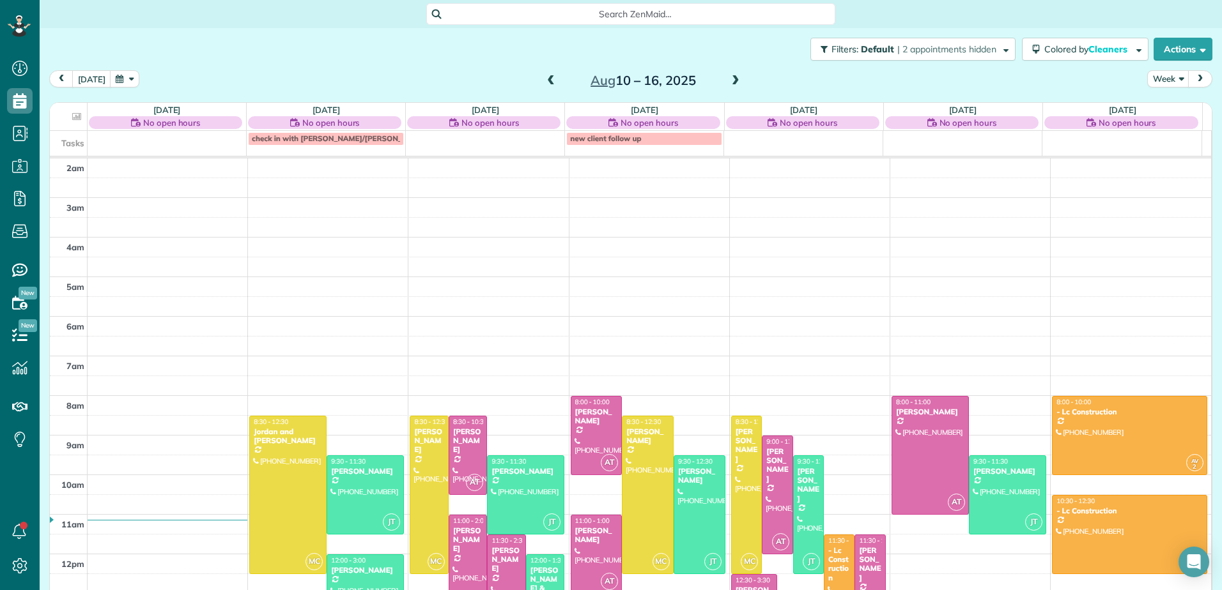
scroll to position [199, 0]
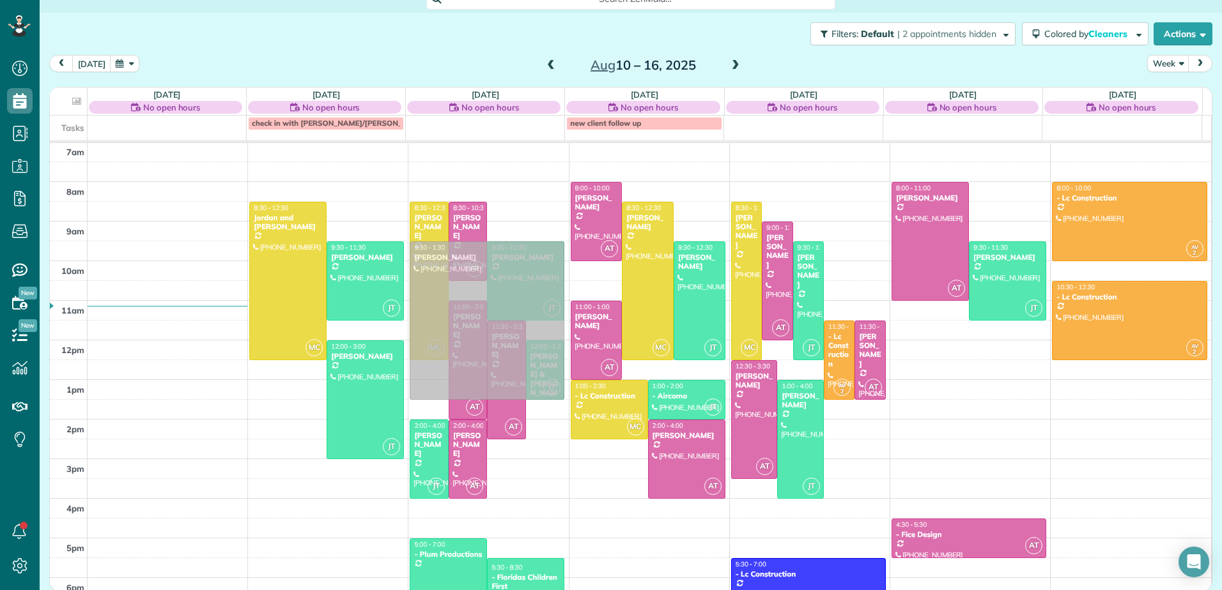
drag, startPoint x: 287, startPoint y: 436, endPoint x: 501, endPoint y: 301, distance: 252.9
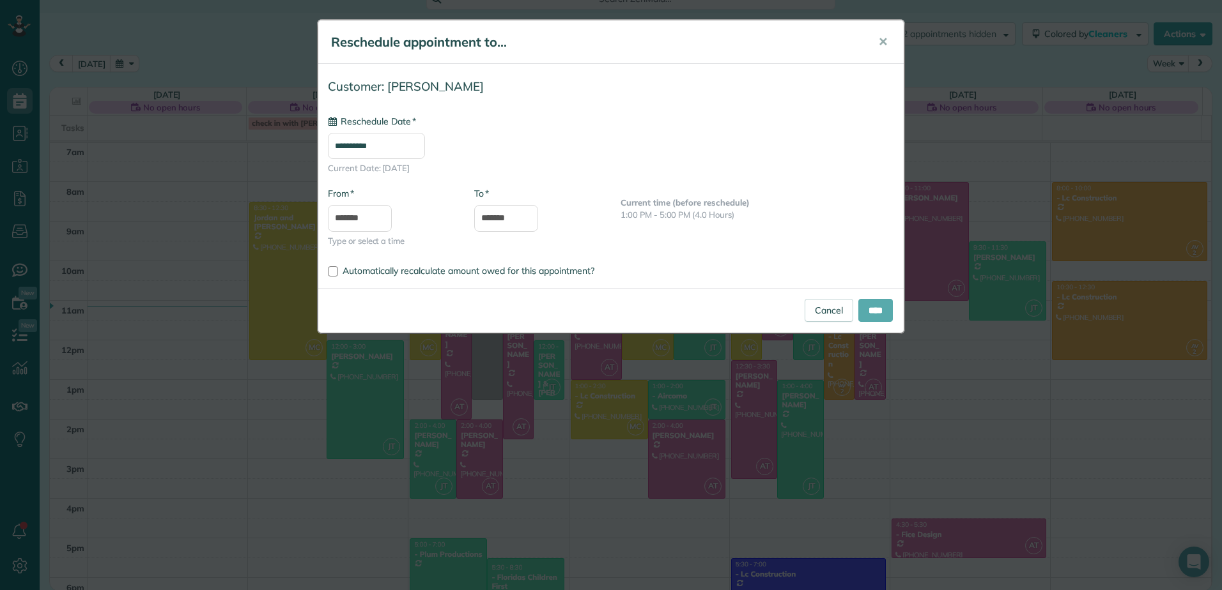
type input "**********"
click at [870, 305] on input "****" at bounding box center [875, 310] width 34 height 23
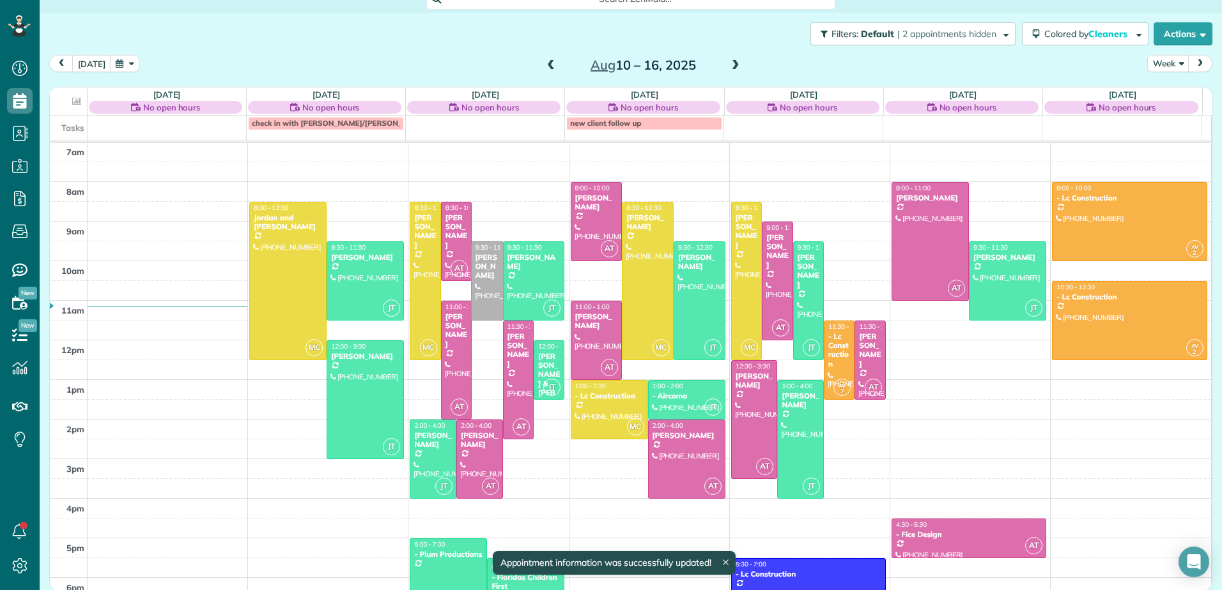
drag, startPoint x: 485, startPoint y: 397, endPoint x: 485, endPoint y: 318, distance: 78.6
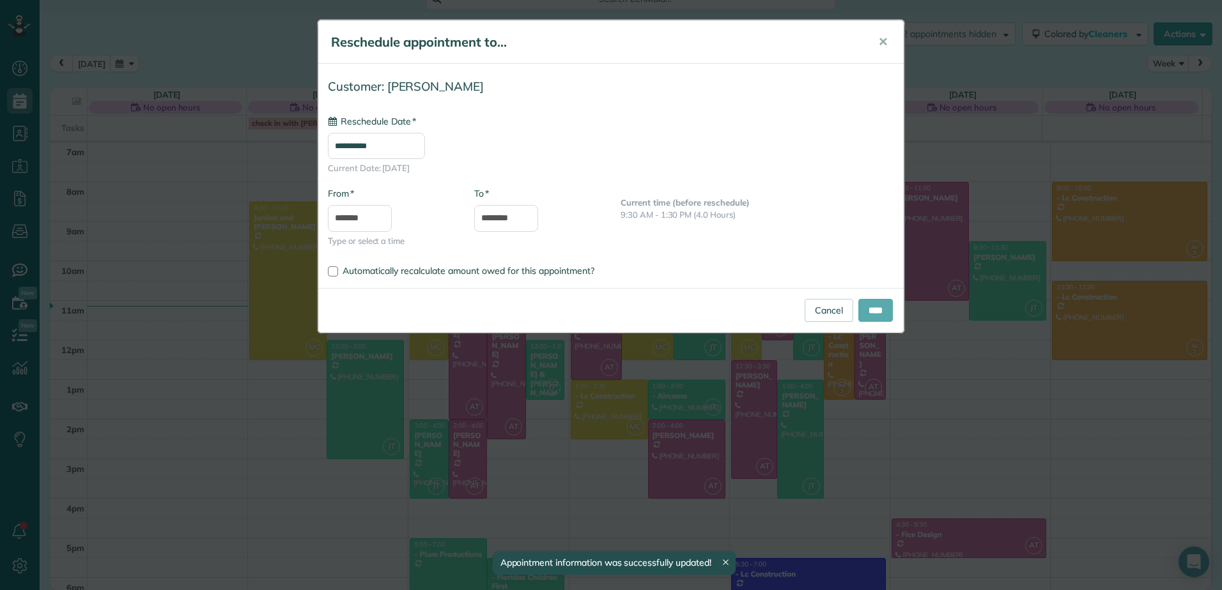
type input "**********"
click at [873, 309] on input "****" at bounding box center [875, 310] width 34 height 23
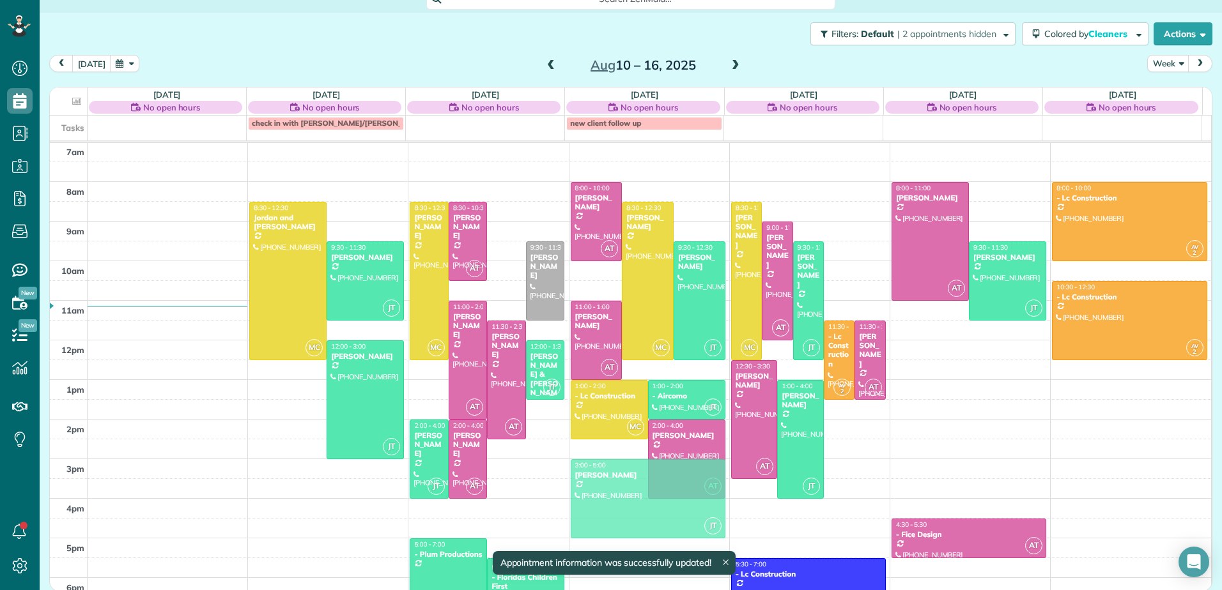
drag, startPoint x: 498, startPoint y: 269, endPoint x: 653, endPoint y: 491, distance: 270.6
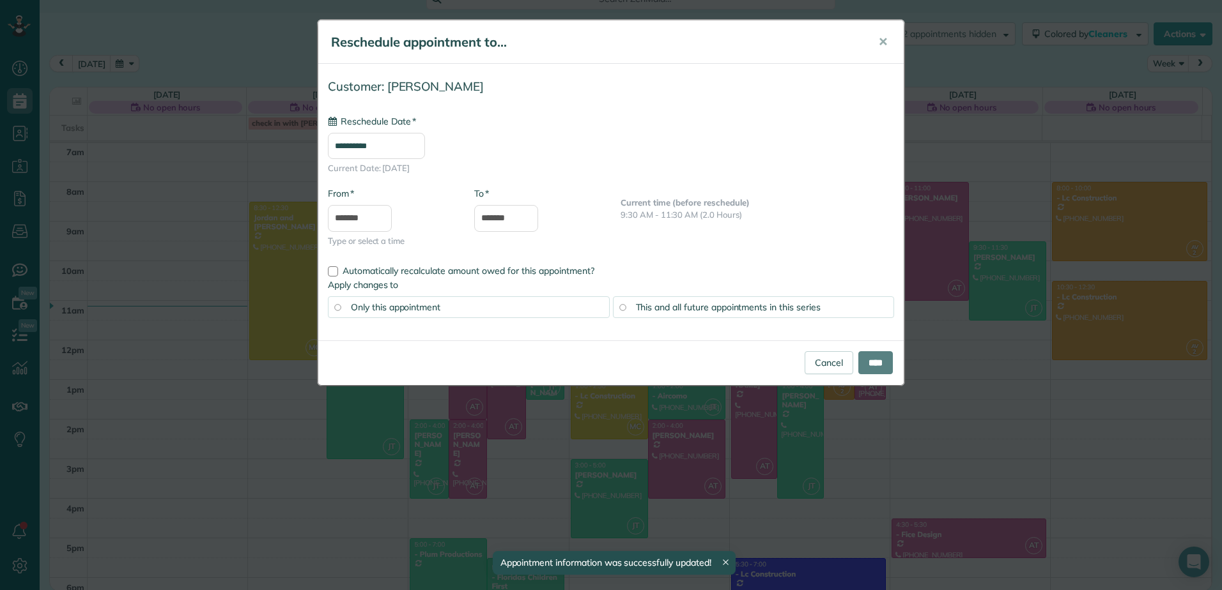
type input "**********"
click at [880, 363] on input "****" at bounding box center [875, 362] width 34 height 23
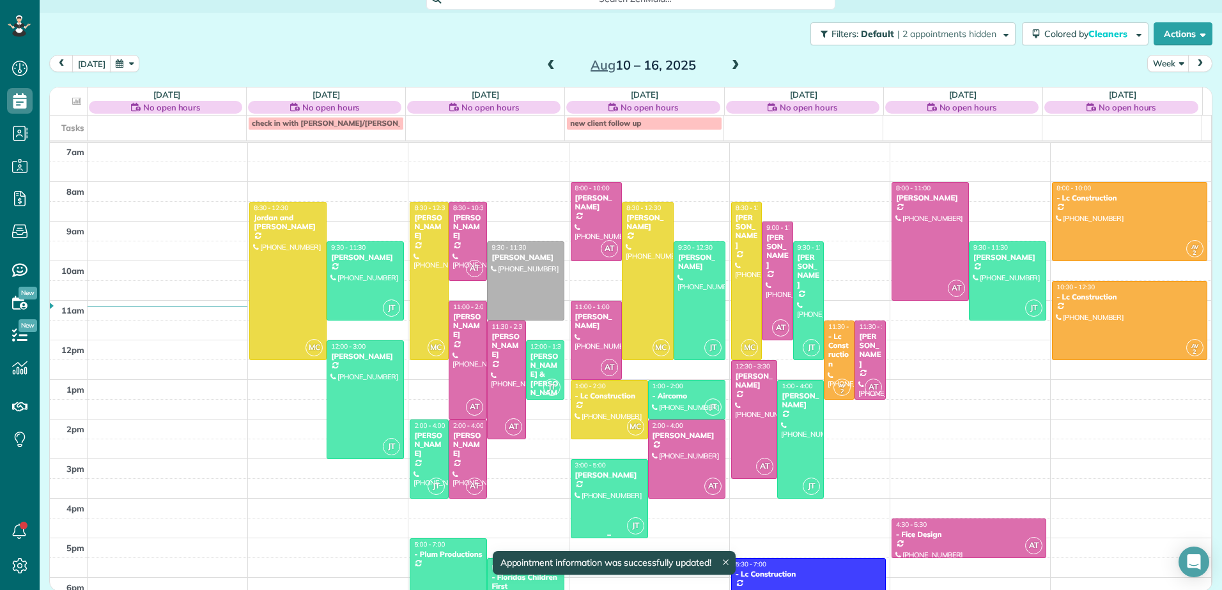
click at [596, 476] on div "Paul Kluger" at bounding box center [609, 475] width 70 height 9
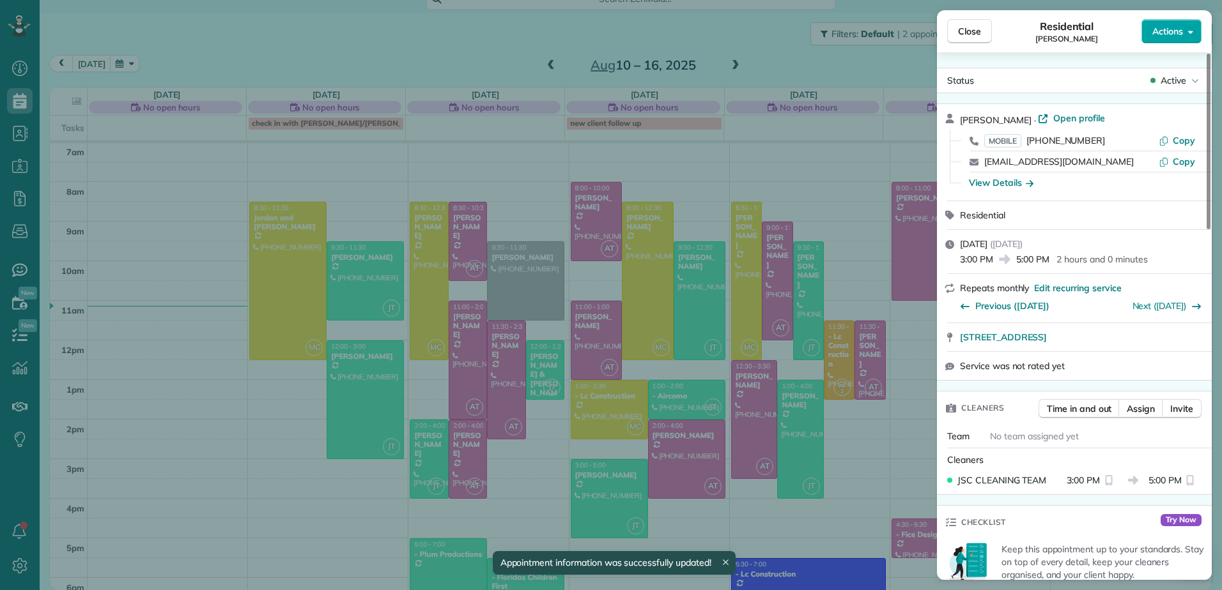
click at [1191, 27] on icon "button" at bounding box center [1190, 32] width 5 height 10
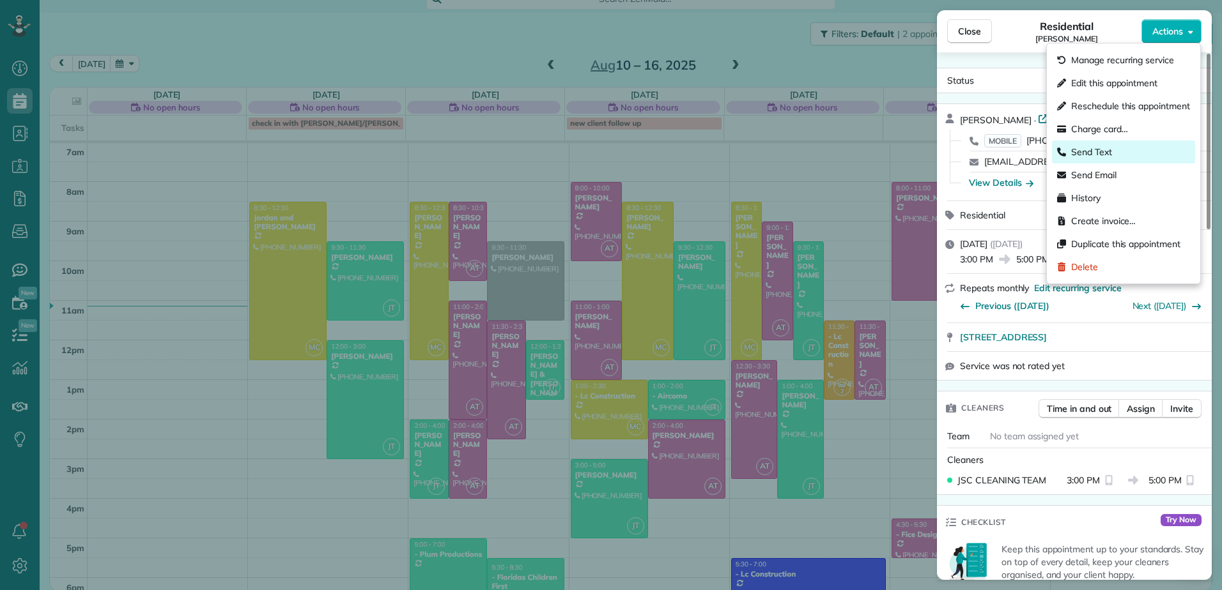
click at [1112, 154] on div "Send Text" at bounding box center [1123, 152] width 143 height 23
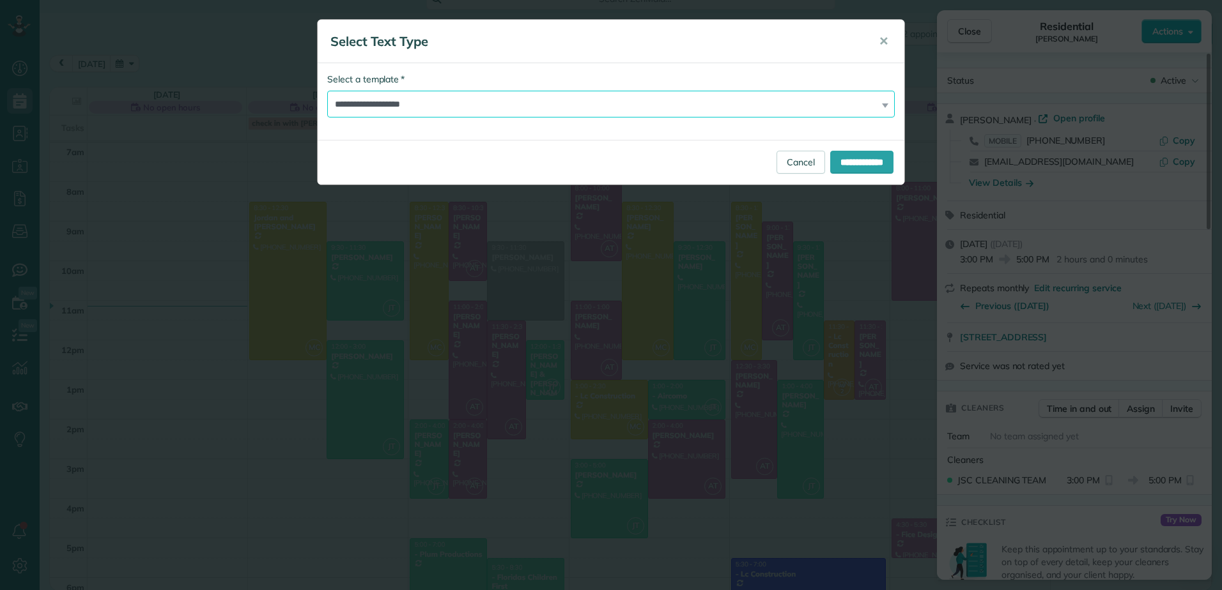
click at [678, 102] on select "**********" at bounding box center [610, 104] width 567 height 27
click at [327, 91] on select "**********" at bounding box center [610, 104] width 567 height 27
click at [835, 157] on input "**********" at bounding box center [861, 162] width 63 height 23
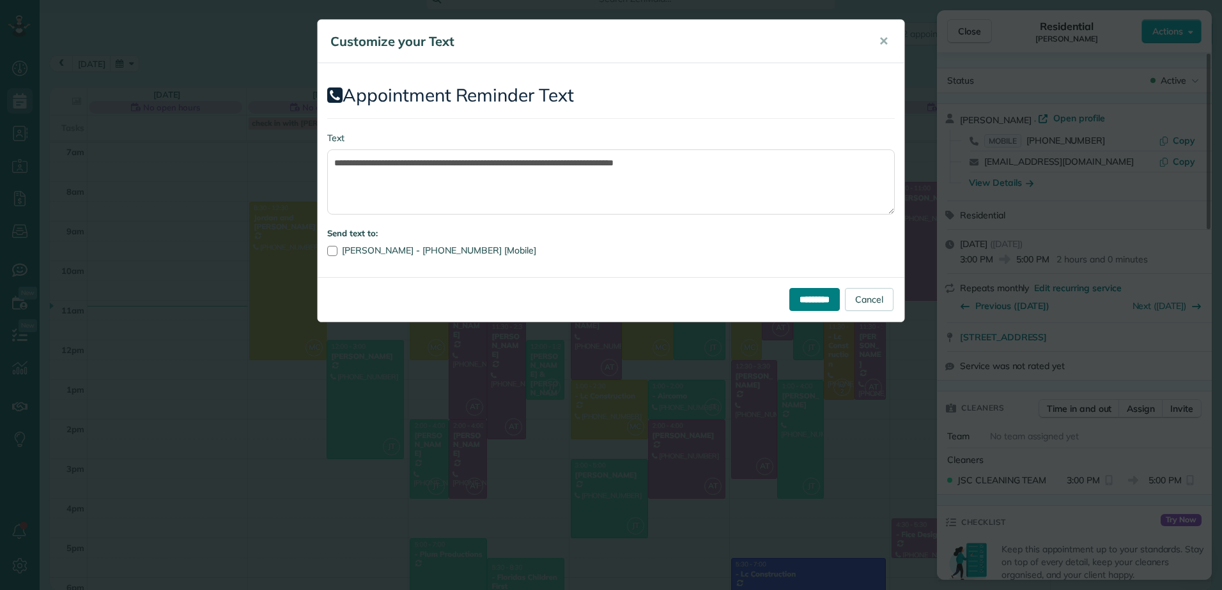
click at [827, 300] on input "*********" at bounding box center [814, 299] width 50 height 23
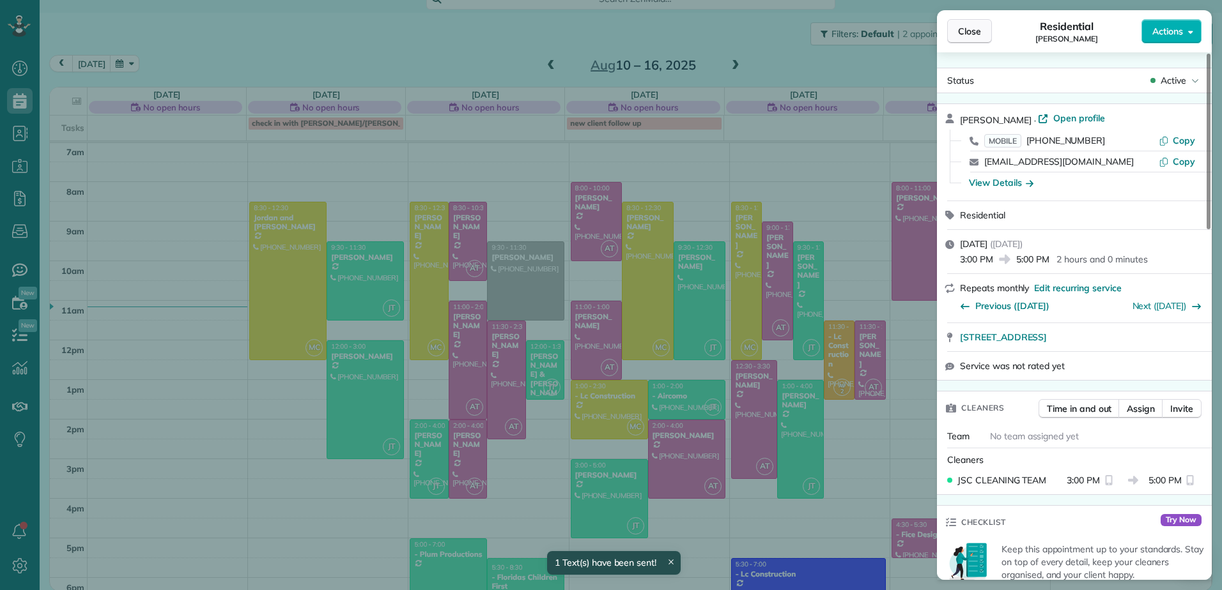
click at [968, 31] on span "Close" at bounding box center [969, 31] width 23 height 13
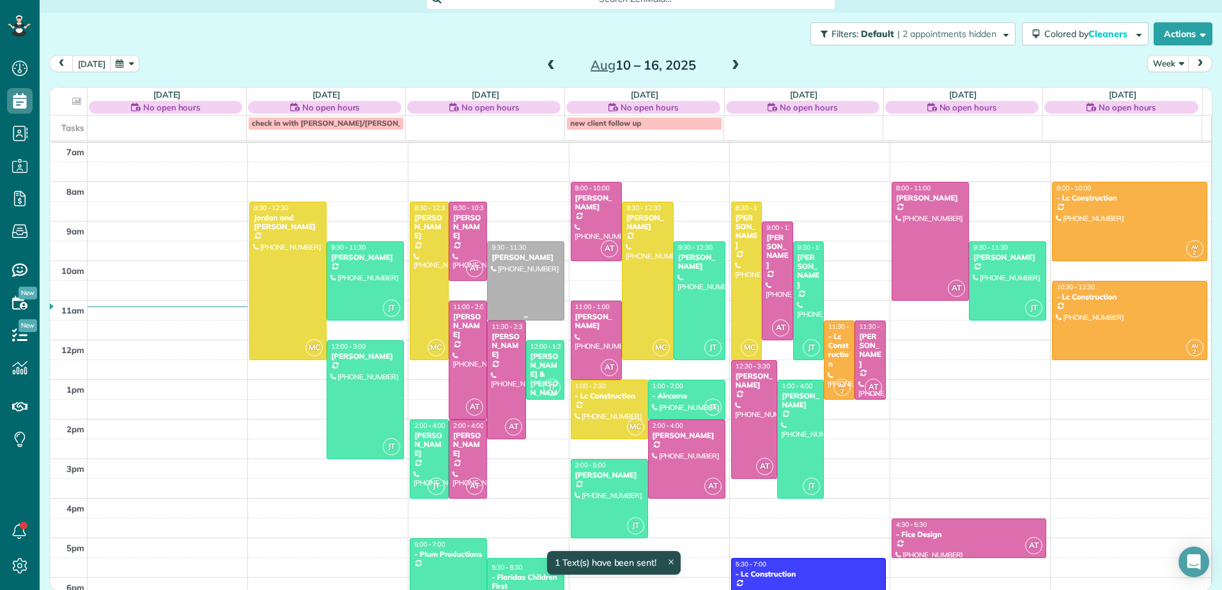
click at [521, 273] on div at bounding box center [525, 281] width 76 height 78
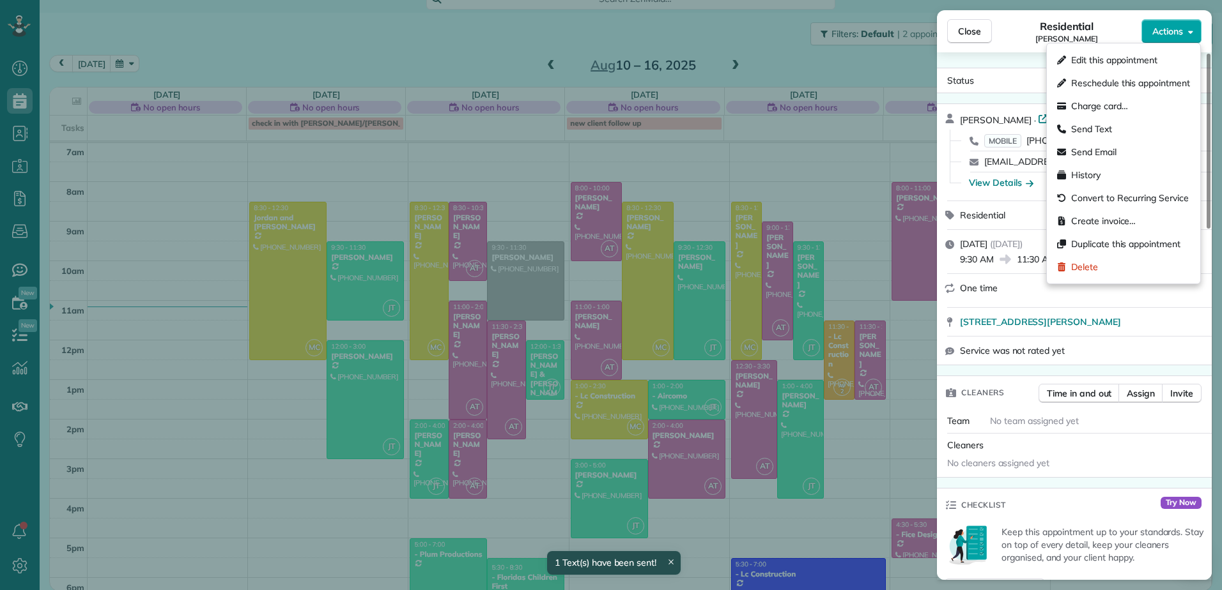
click at [1180, 34] on span "Actions" at bounding box center [1167, 31] width 31 height 13
click at [1122, 54] on span "Edit this appointment" at bounding box center [1114, 60] width 86 height 13
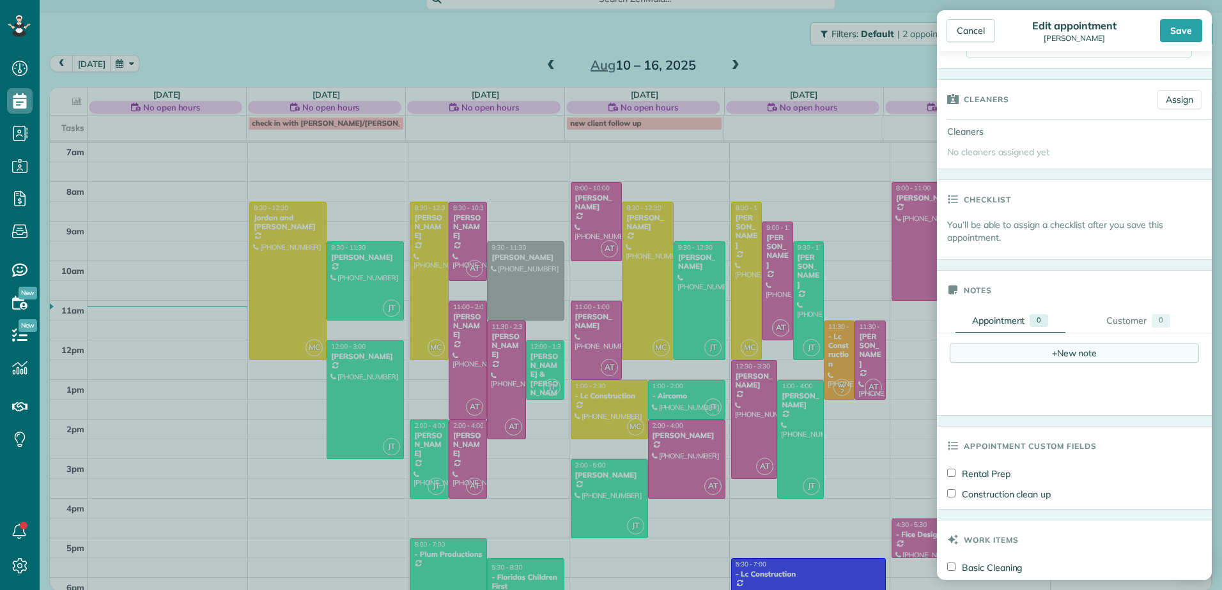
scroll to position [192, 0]
click at [1169, 94] on link "Assign" at bounding box center [1179, 100] width 44 height 19
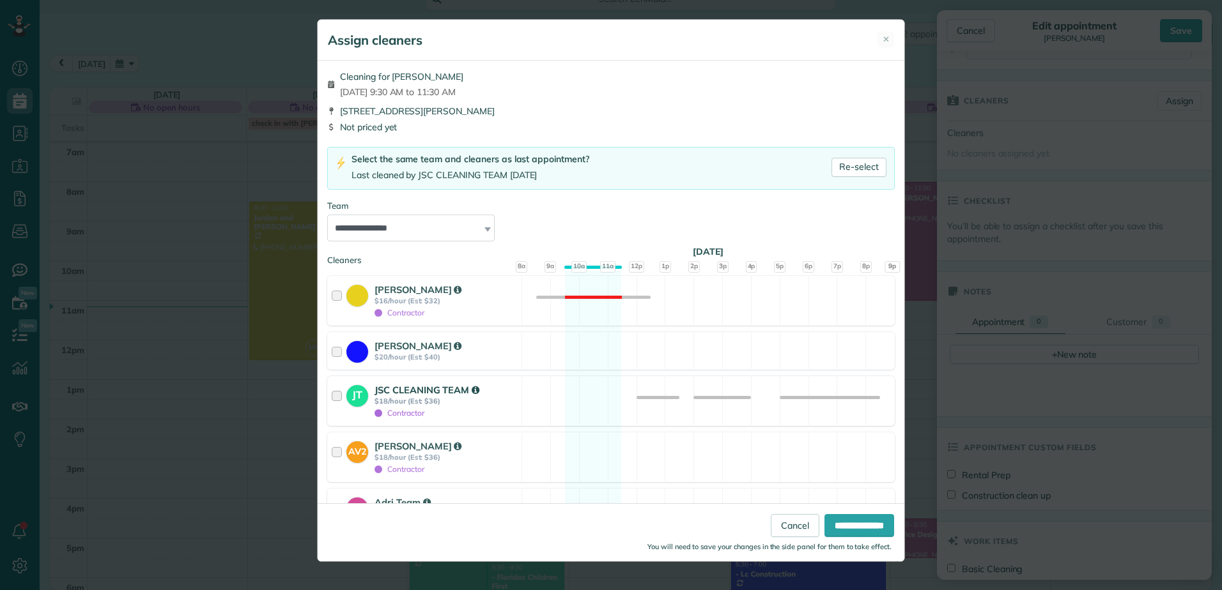
click at [380, 417] on span "Contractor" at bounding box center [399, 413] width 50 height 10
click at [381, 415] on span "Contractor" at bounding box center [399, 413] width 50 height 10
drag, startPoint x: 508, startPoint y: 399, endPoint x: 807, endPoint y: 433, distance: 300.8
click at [516, 399] on div "JT JSC CLEANING TEAM $18/hour (Est: $36) Contractor" at bounding box center [425, 401] width 194 height 49
click at [836, 522] on input "**********" at bounding box center [859, 525] width 70 height 23
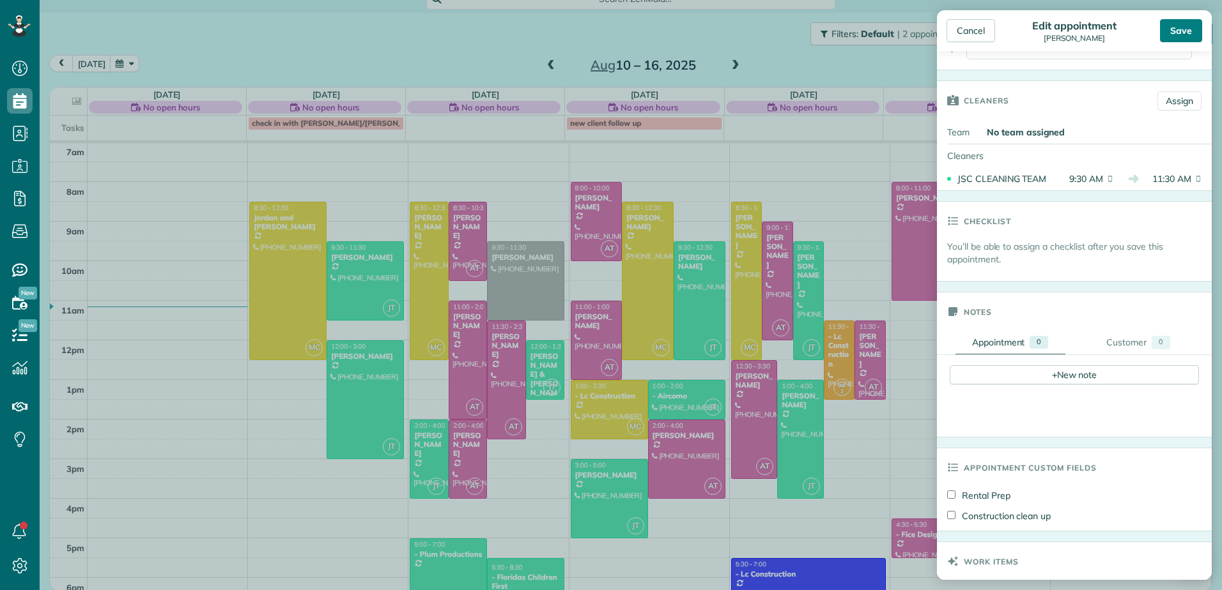
click at [1188, 33] on div "Save" at bounding box center [1181, 30] width 42 height 23
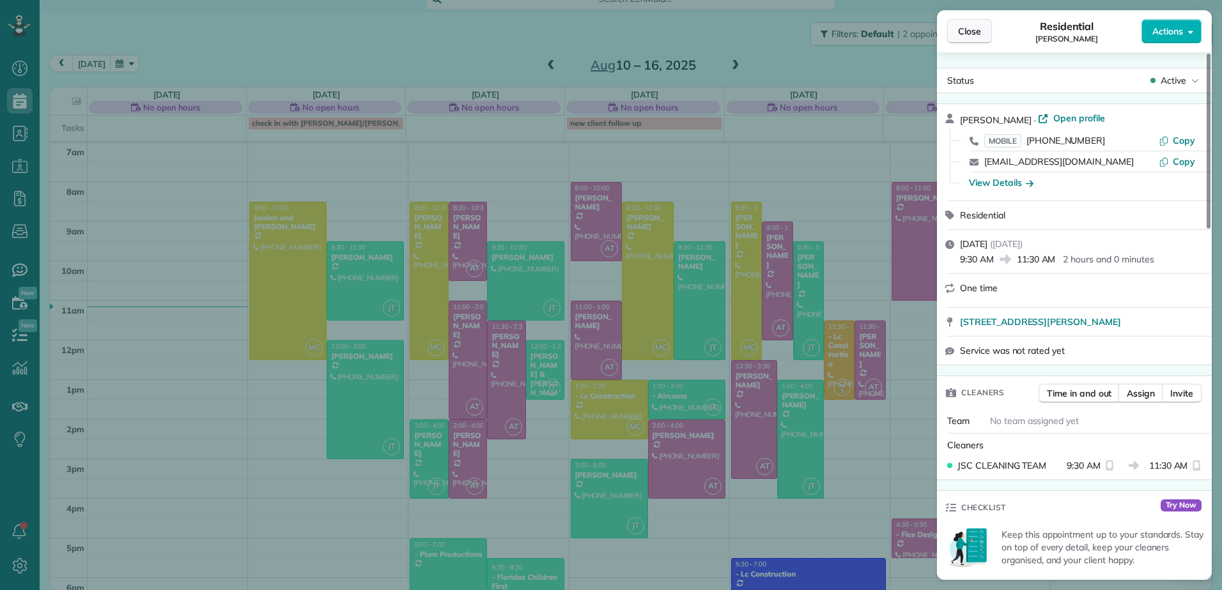
click at [972, 24] on button "Close" at bounding box center [969, 31] width 45 height 24
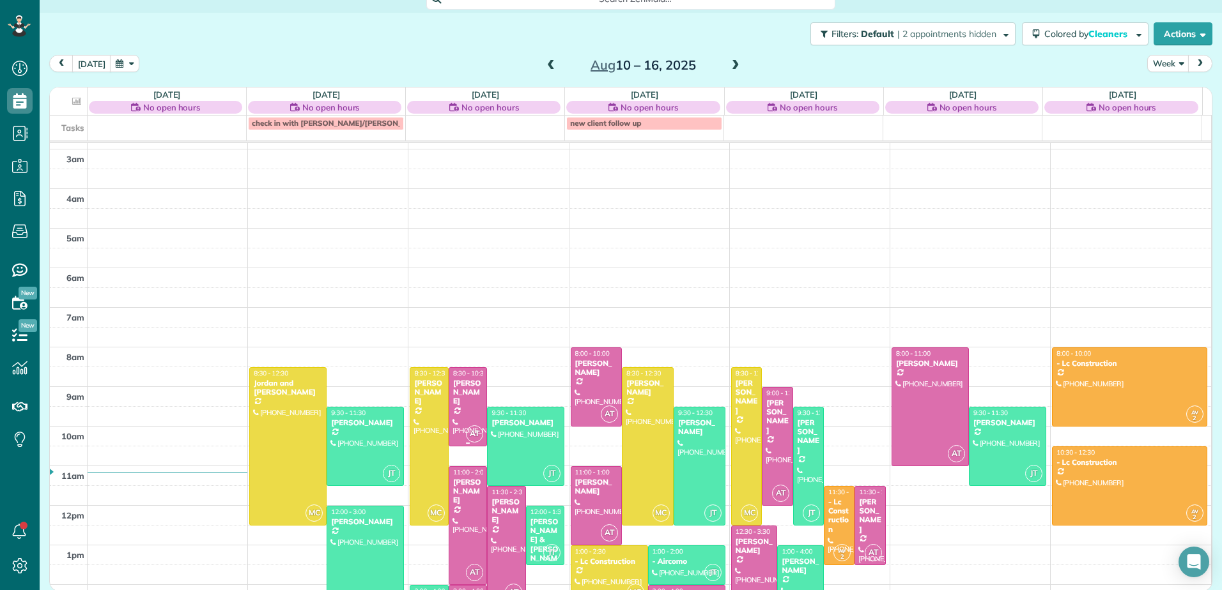
scroll to position [161, 0]
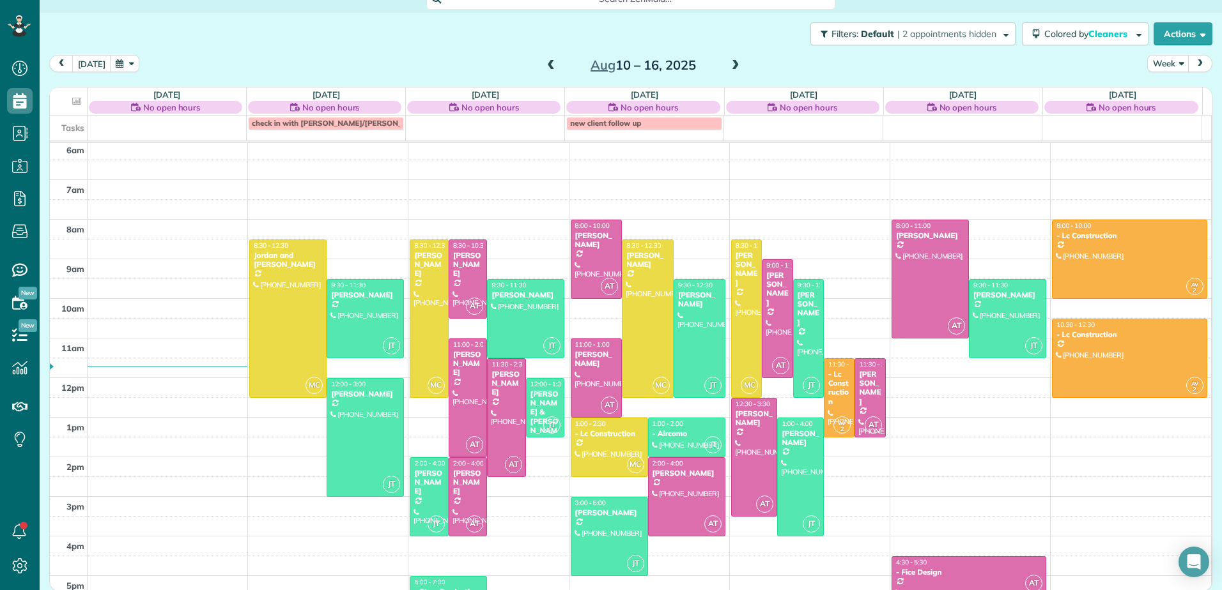
click at [548, 63] on span at bounding box center [551, 65] width 14 height 11
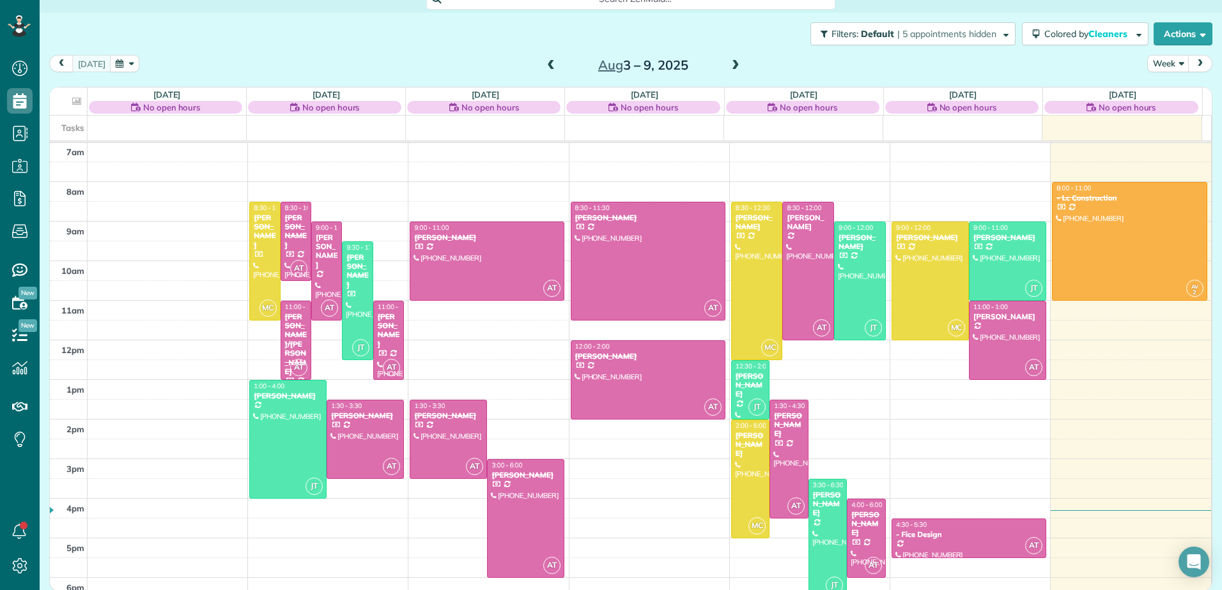
click at [548, 63] on span at bounding box center [551, 65] width 14 height 11
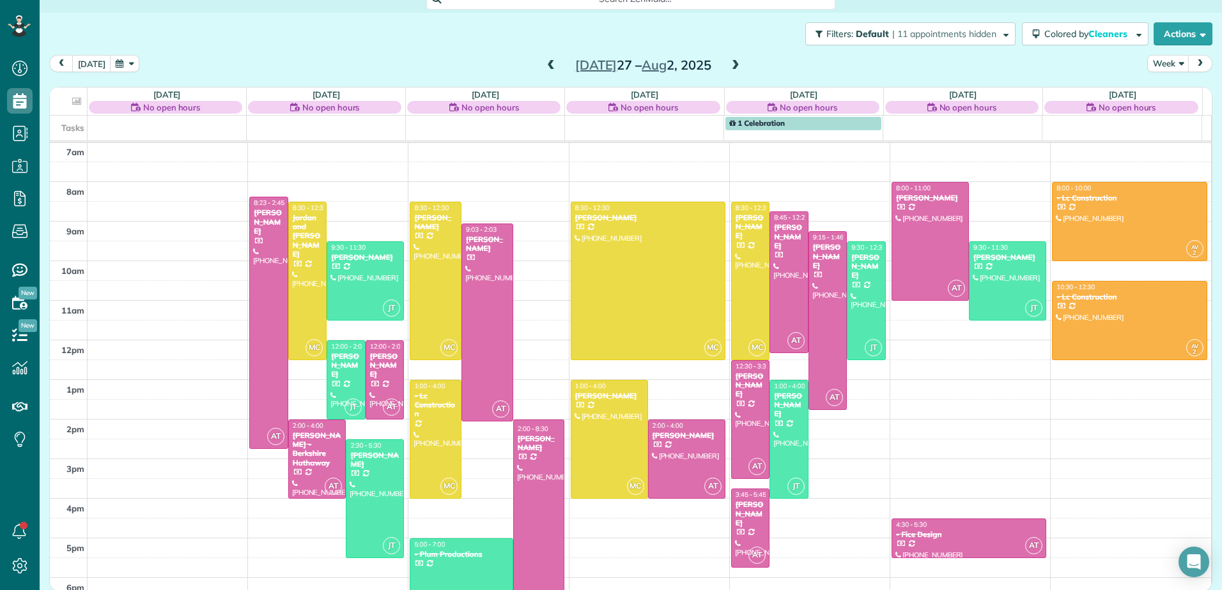
click at [548, 63] on span at bounding box center [551, 65] width 14 height 11
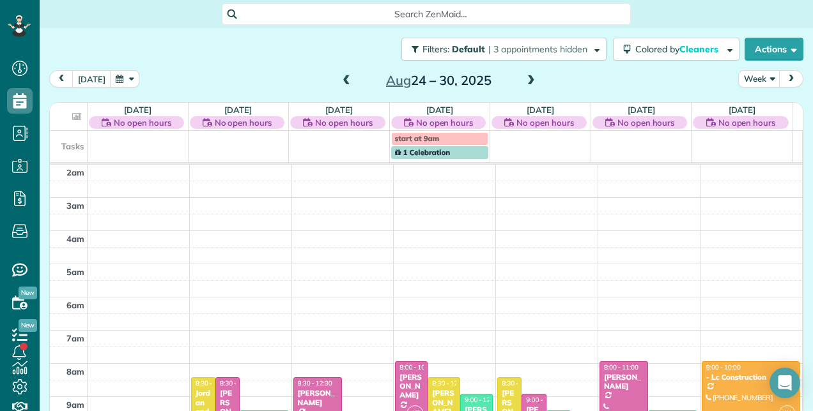
scroll to position [292, 0]
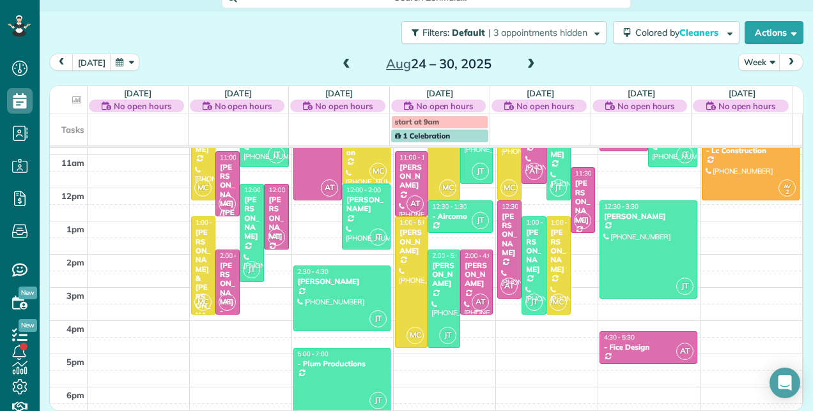
click at [465, 257] on div "2:00 - 4:00 Linda Carlton" at bounding box center [476, 270] width 25 height 37
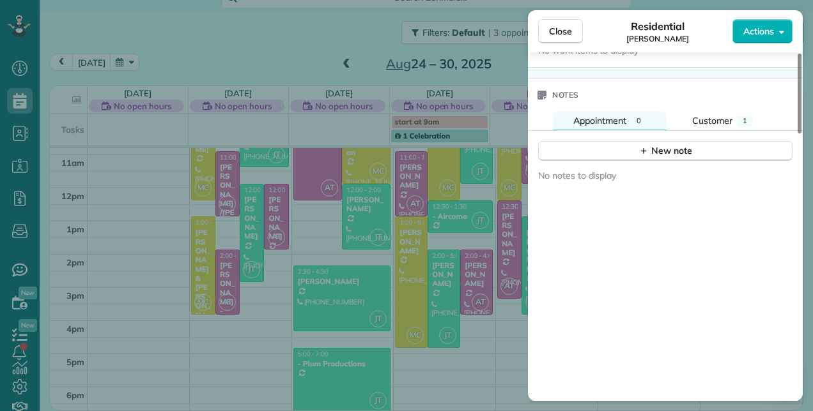
scroll to position [974, 0]
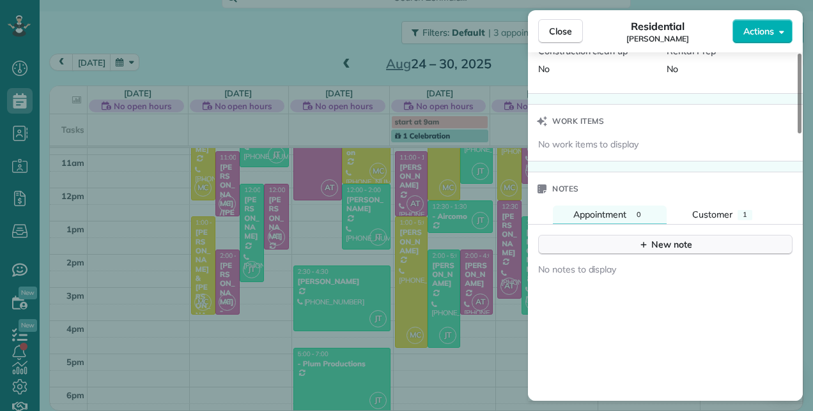
click at [664, 238] on div "New note" at bounding box center [665, 244] width 54 height 13
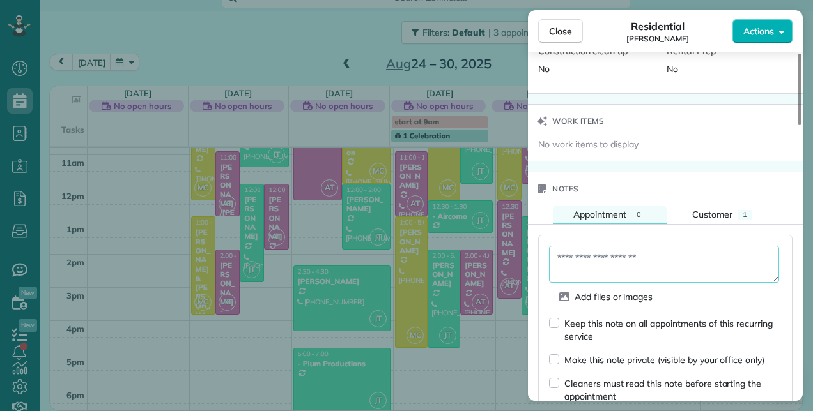
click at [657, 252] on textarea at bounding box center [664, 264] width 230 height 37
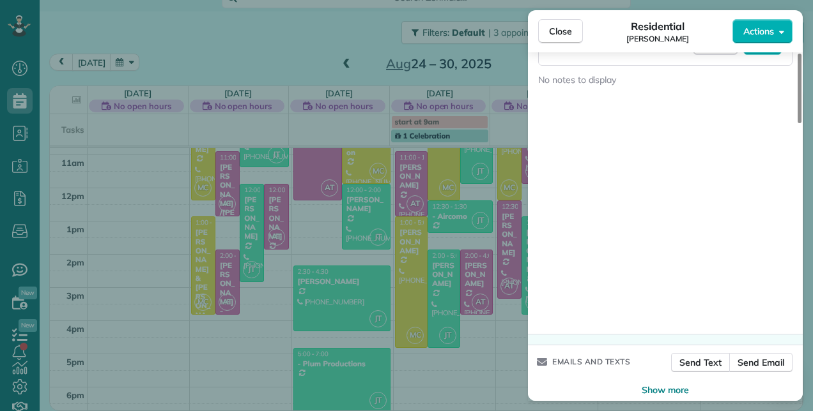
scroll to position [1133, 0]
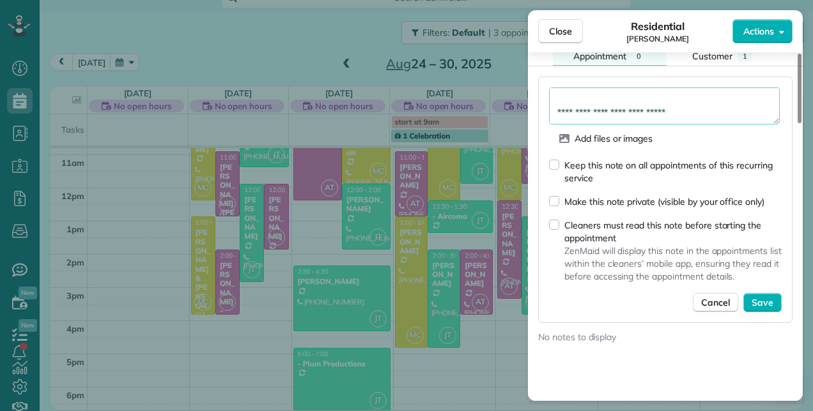
type textarea "**********"
click at [601, 159] on div "Keep this note on all appointments of this recurring service" at bounding box center [672, 172] width 217 height 26
click at [765, 296] on span "Save" at bounding box center [762, 302] width 22 height 13
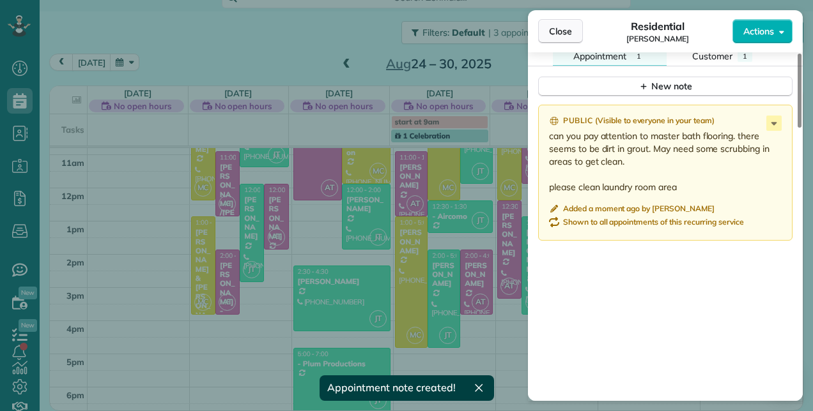
click at [559, 35] on span "Close" at bounding box center [560, 31] width 23 height 13
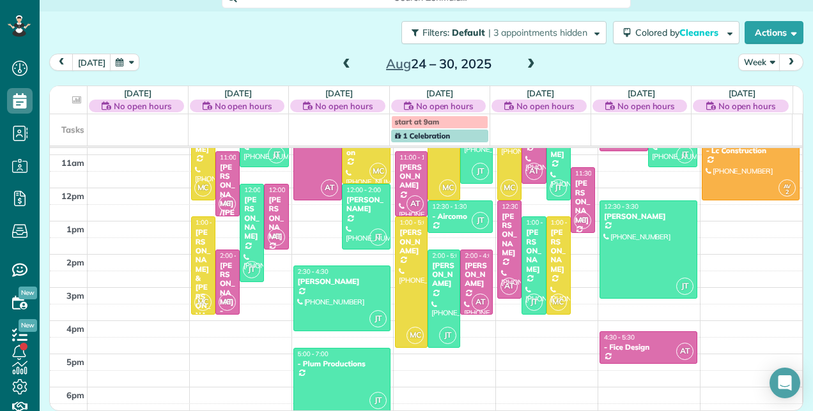
click at [342, 69] on span at bounding box center [346, 64] width 14 height 11
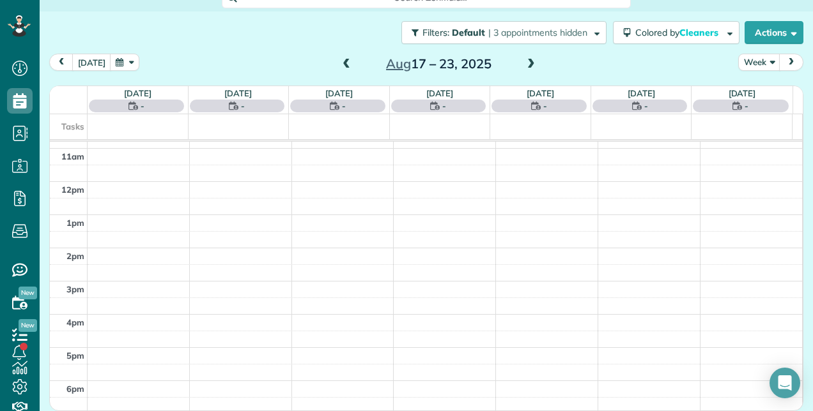
scroll to position [15, 0]
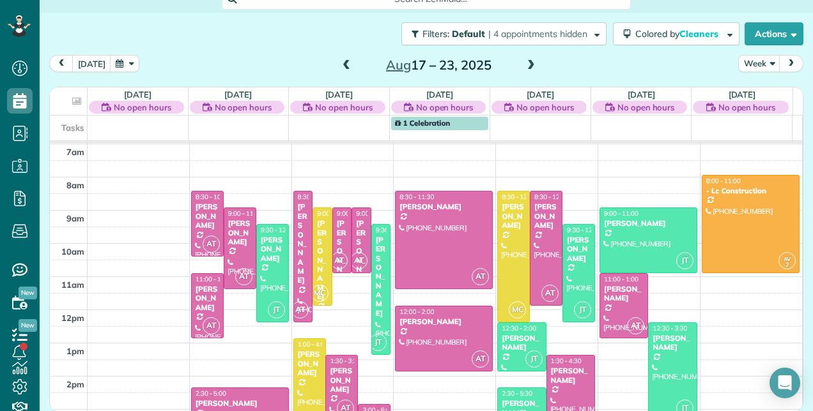
click at [341, 69] on span at bounding box center [346, 65] width 14 height 11
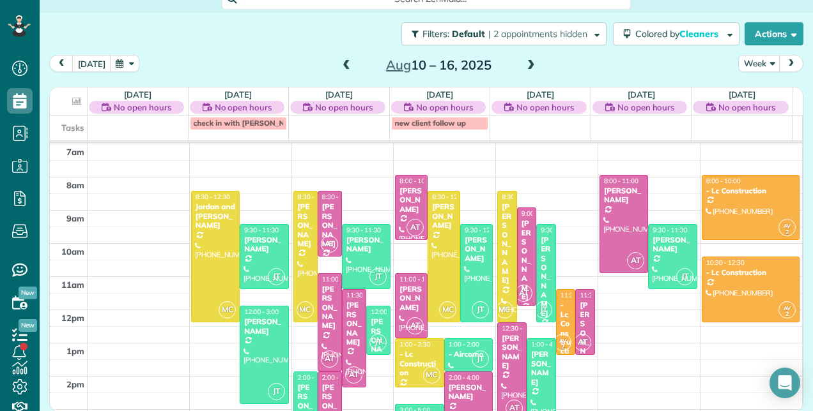
scroll to position [286, 0]
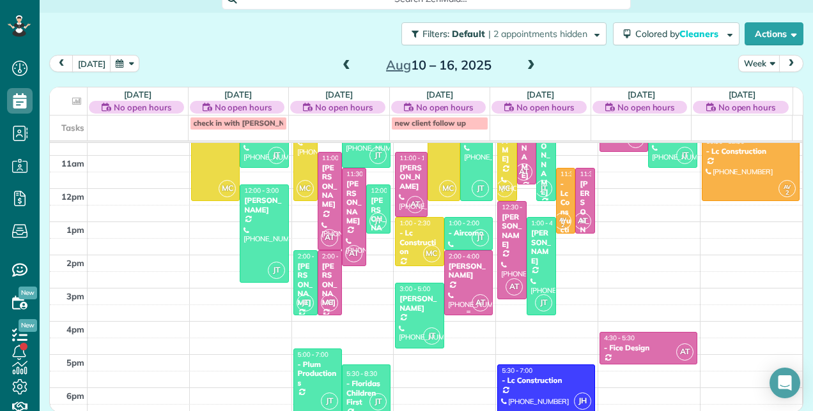
click at [453, 268] on div "Linda Carlton" at bounding box center [468, 271] width 41 height 19
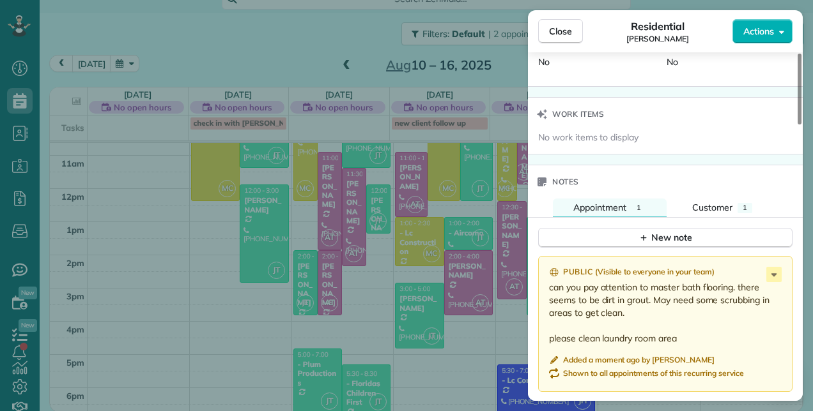
scroll to position [965, 0]
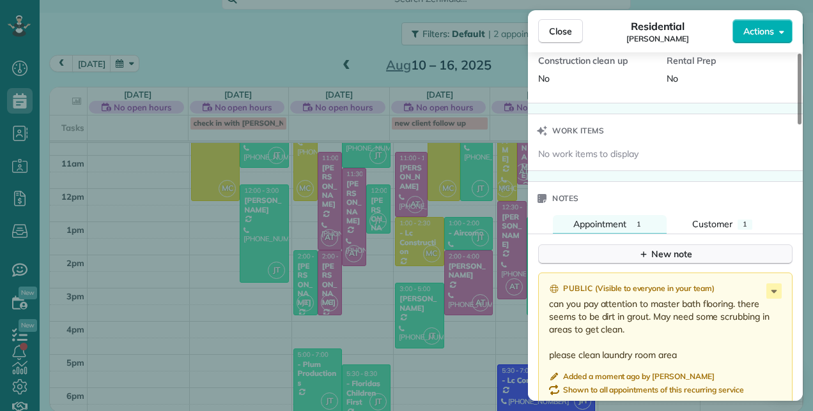
click at [666, 248] on div "New note" at bounding box center [665, 254] width 54 height 13
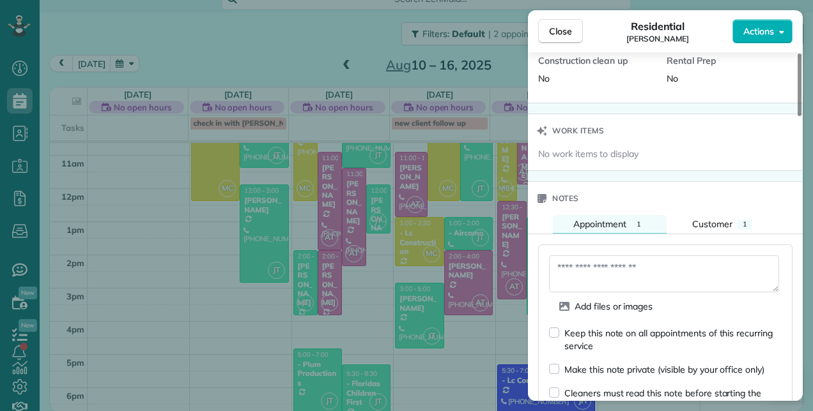
scroll to position [1223, 0]
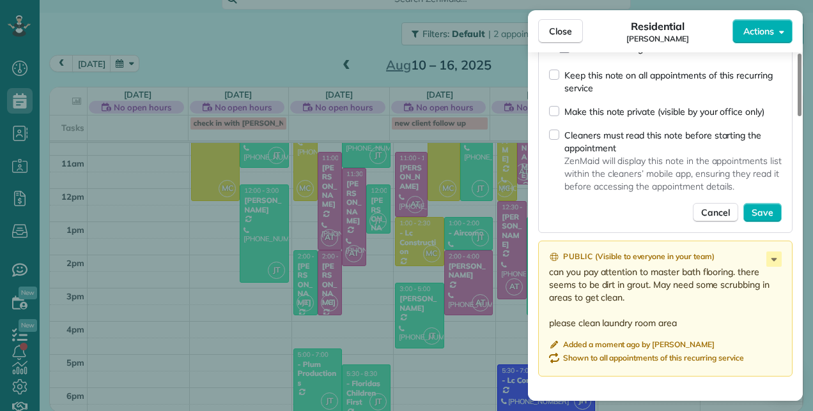
drag, startPoint x: 543, startPoint y: 31, endPoint x: 786, endPoint y: 169, distance: 279.2
click at [549, 37] on button "Close" at bounding box center [560, 31] width 45 height 24
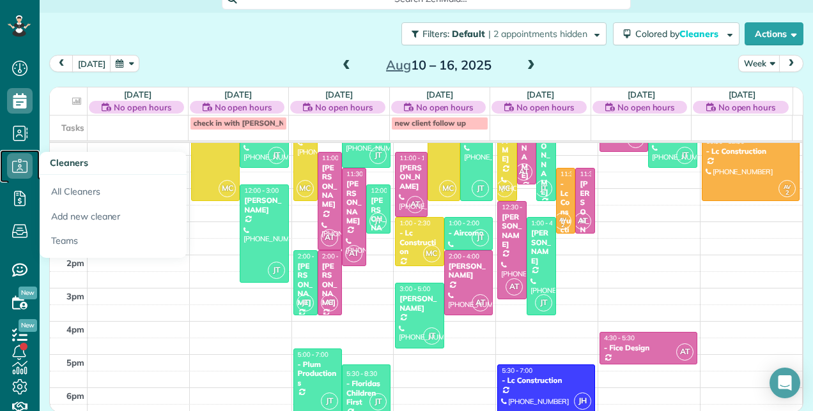
click at [19, 162] on use at bounding box center [19, 165] width 15 height 13
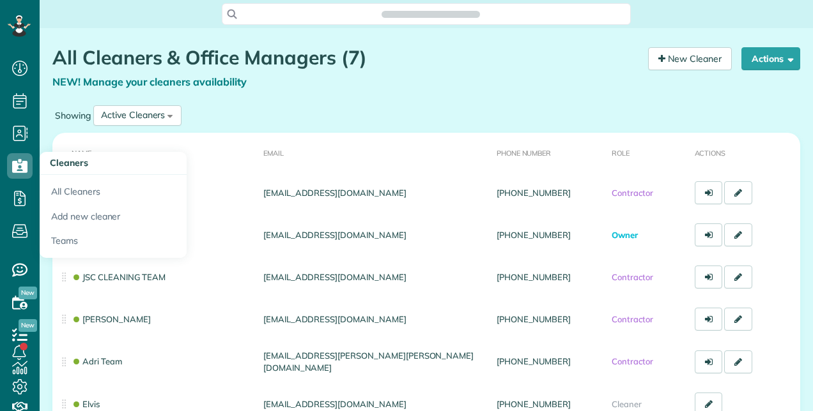
scroll to position [5, 5]
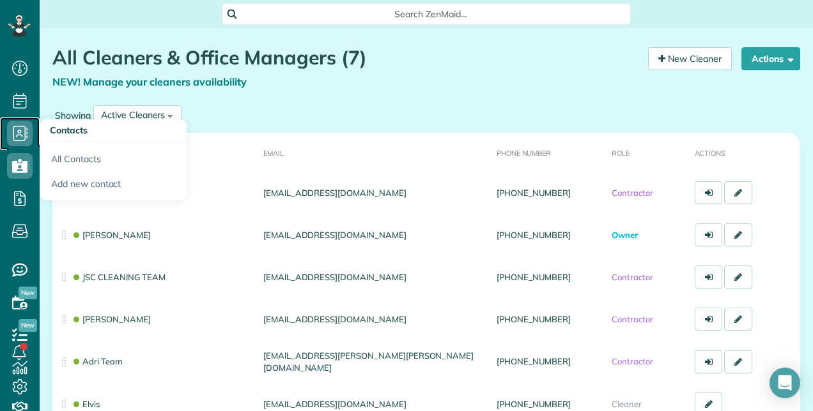
click at [11, 135] on icon at bounding box center [20, 134] width 26 height 26
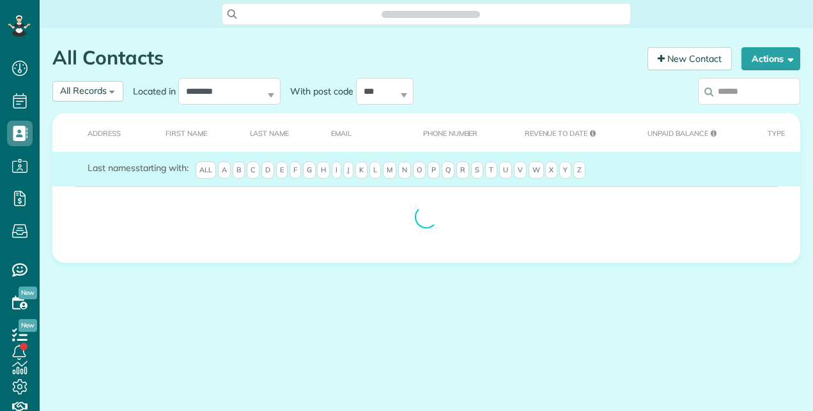
scroll to position [5, 5]
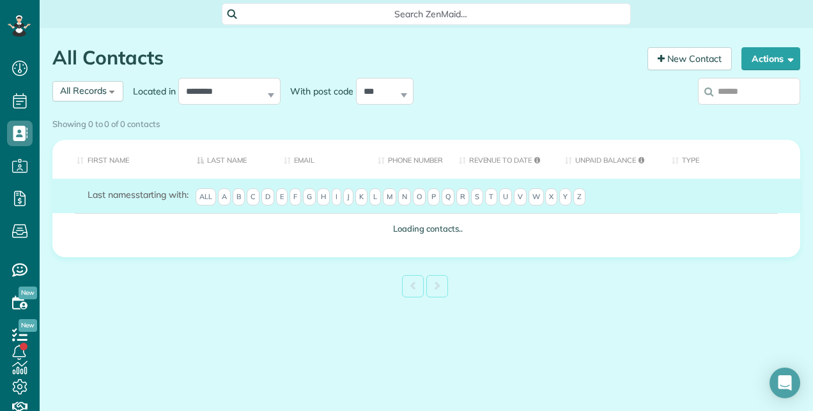
click at [724, 92] on input "search" at bounding box center [749, 91] width 102 height 27
type input "*"
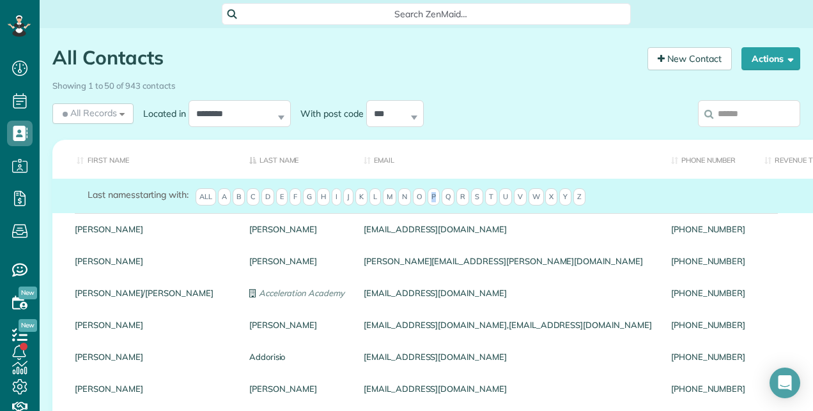
click at [427, 195] on span "P" at bounding box center [433, 197] width 12 height 18
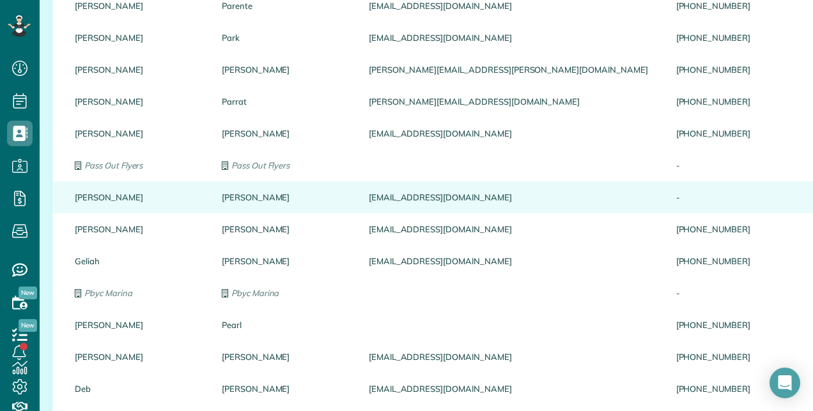
scroll to position [64, 0]
